Goal: Transaction & Acquisition: Download file/media

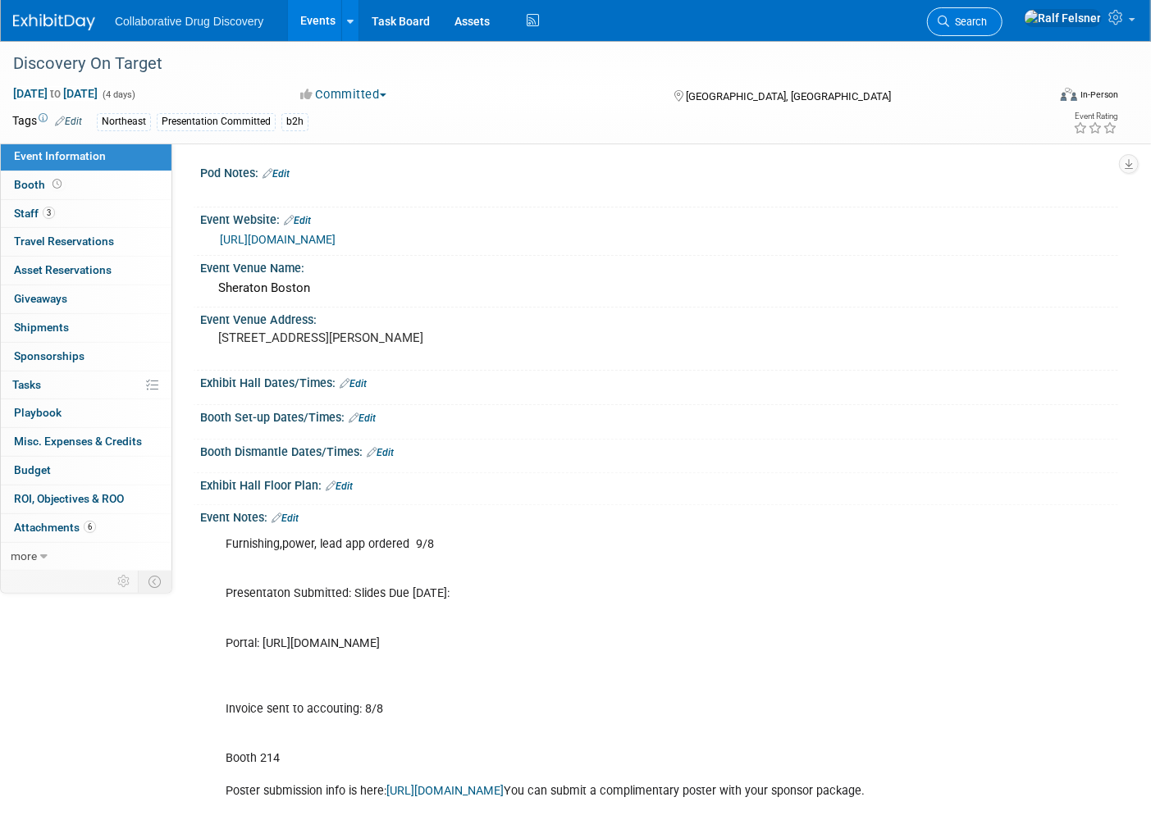
click at [987, 23] on span "Search" at bounding box center [968, 22] width 38 height 12
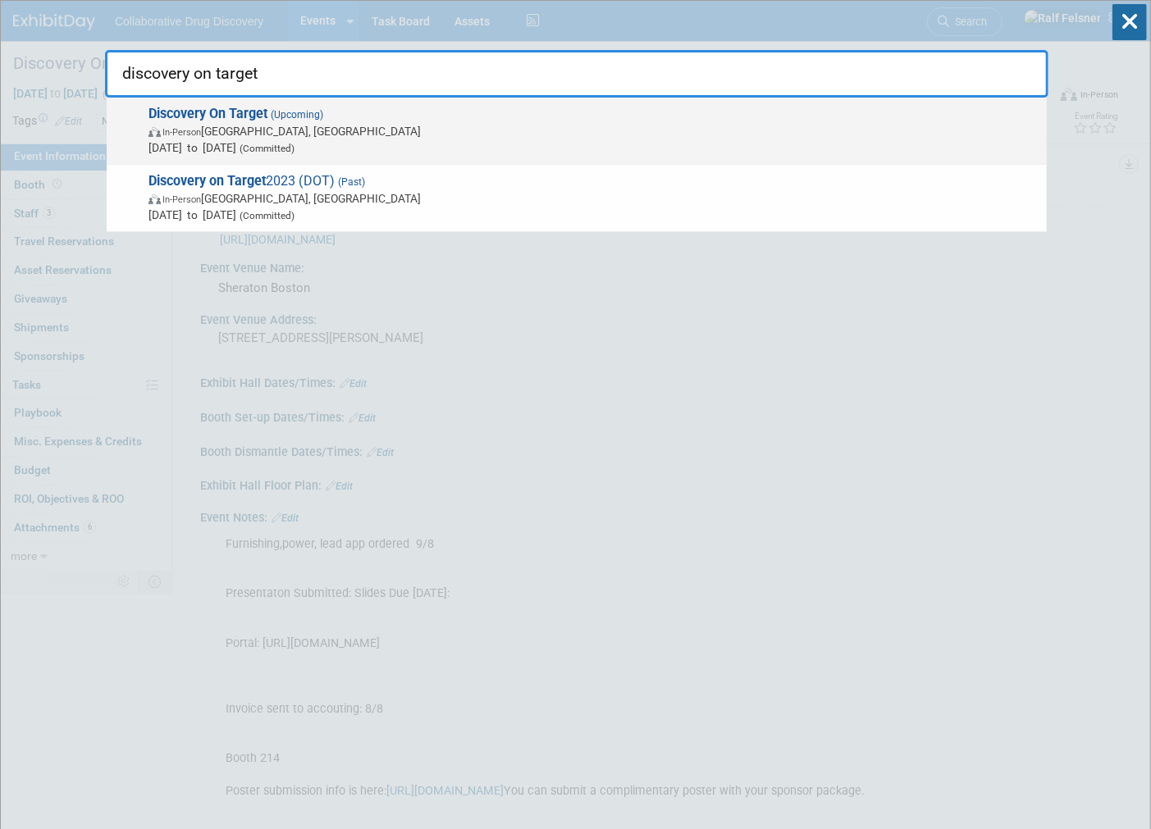
type input "discovery on target"
click at [208, 112] on strong "Discovery On Target" at bounding box center [207, 114] width 119 height 16
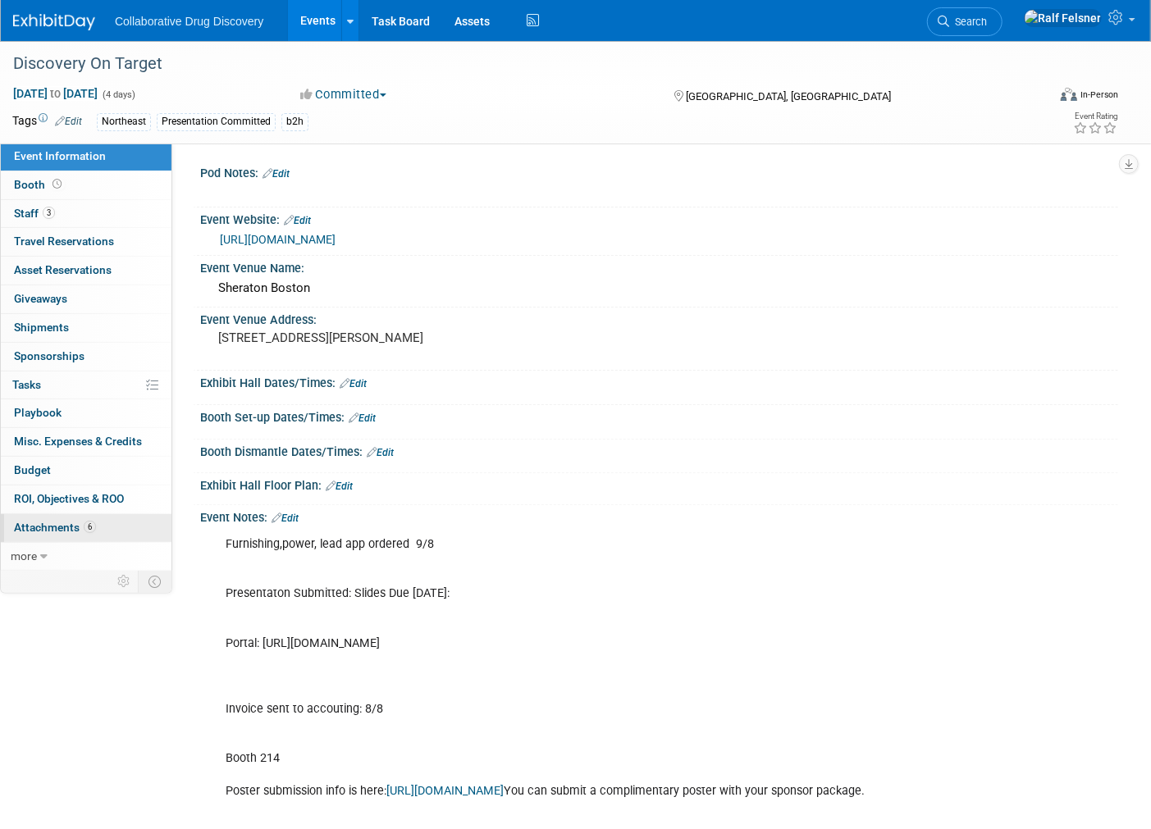
click at [35, 521] on span "Attachments 6" at bounding box center [55, 527] width 82 height 13
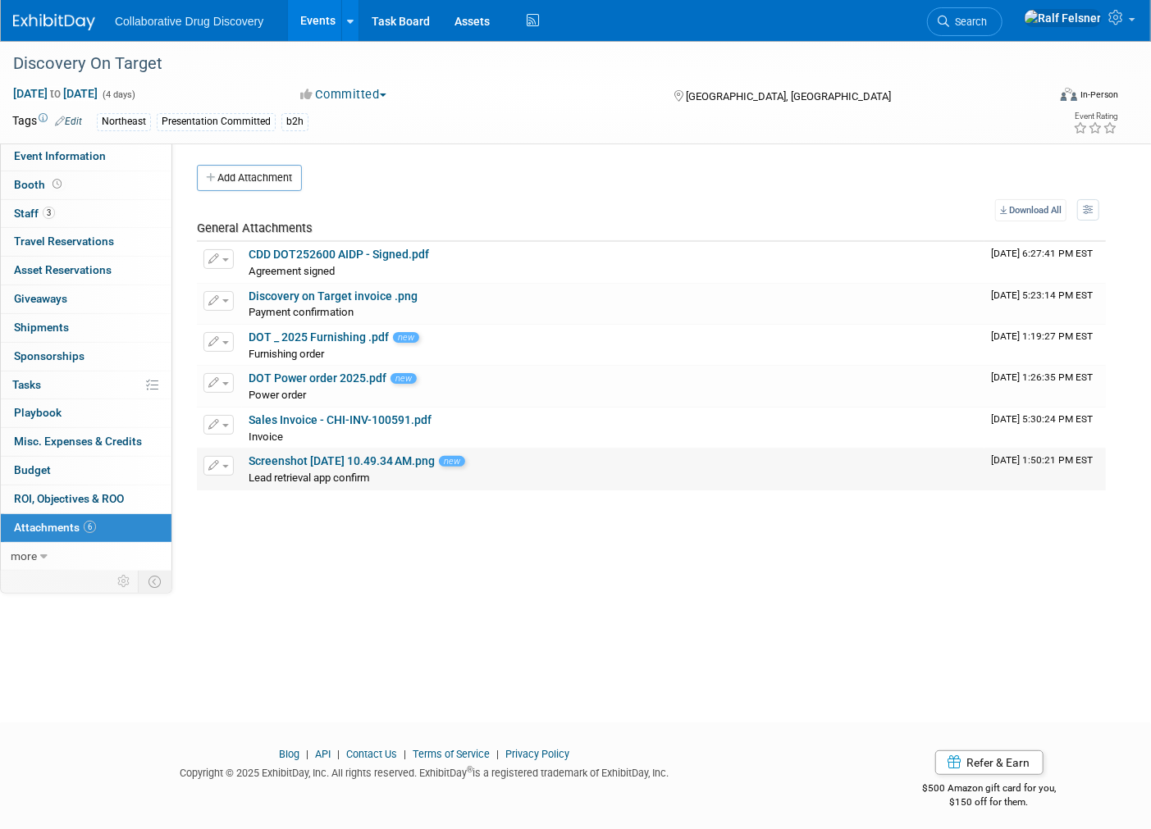
click at [347, 458] on link "Screenshot [DATE] 10.49.34 AM.png" at bounding box center [342, 460] width 186 height 13
click at [287, 413] on link "Sales Invoice - CHI-INV-100591.pdf" at bounding box center [340, 419] width 183 height 13
click at [297, 377] on link "DOT Power order 2025.pdf" at bounding box center [318, 378] width 138 height 13
click at [279, 336] on link "DOT _ 2025 Furnishing .pdf" at bounding box center [319, 337] width 140 height 13
click at [308, 299] on link "Discovery on Target invoice .png" at bounding box center [333, 296] width 169 height 13
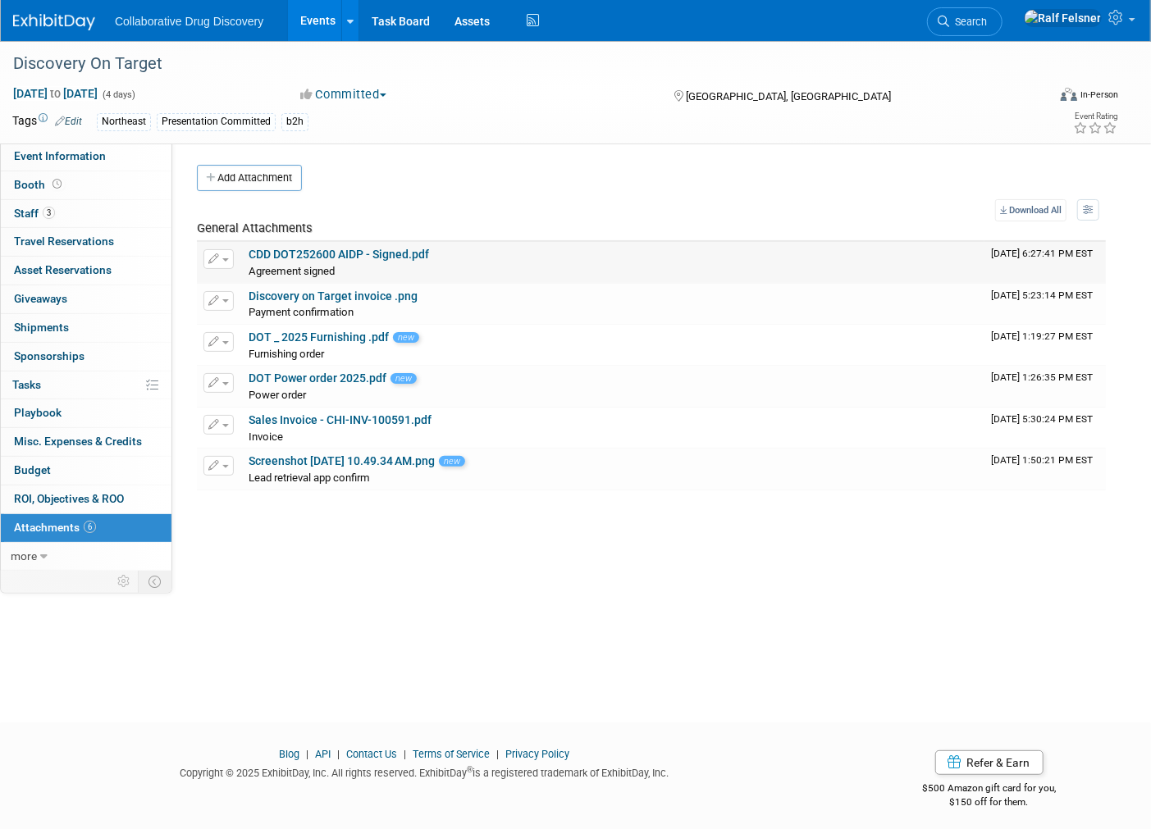
click at [327, 255] on link "CDD DOT252600 AIDP - Signed.pdf" at bounding box center [339, 254] width 180 height 13
